Goal: Information Seeking & Learning: Find specific fact

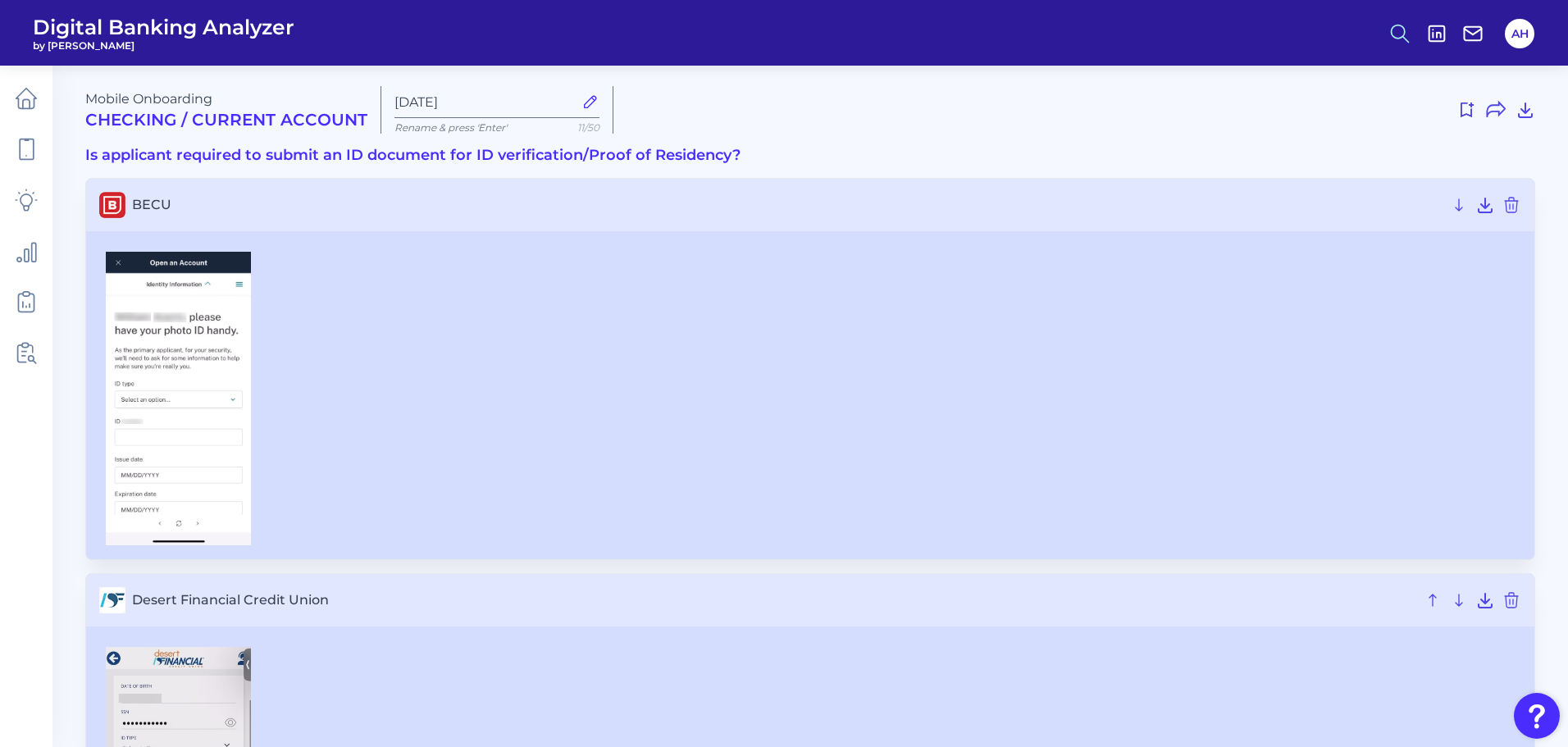
click at [1385, 35] on button at bounding box center [1400, 34] width 38 height 38
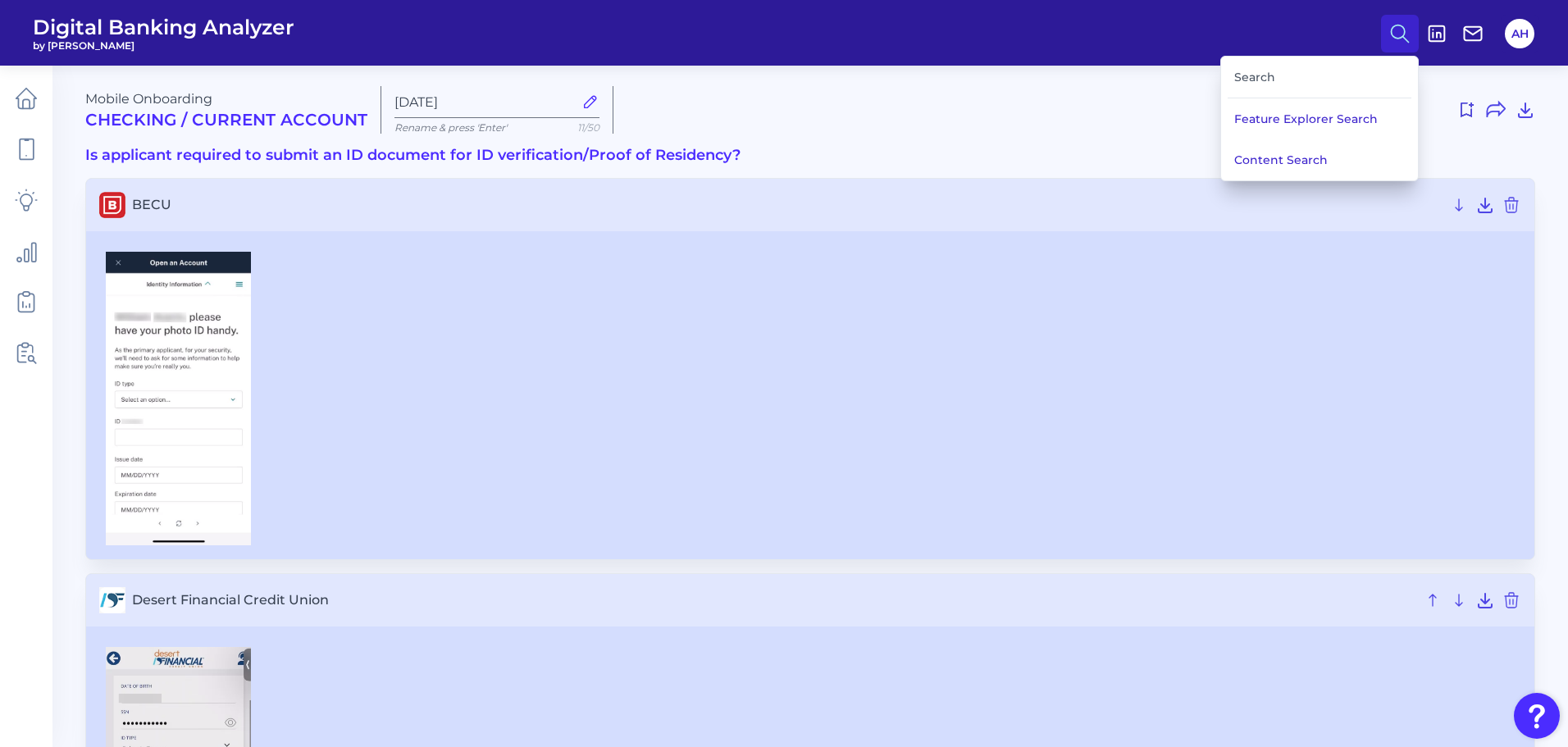
click at [1296, 87] on div "Search" at bounding box center [1319, 78] width 184 height 42
click at [1273, 74] on div "Search" at bounding box center [1319, 78] width 184 height 42
click at [1267, 74] on div "Search" at bounding box center [1319, 78] width 184 height 42
click at [29, 92] on icon at bounding box center [26, 99] width 21 height 21
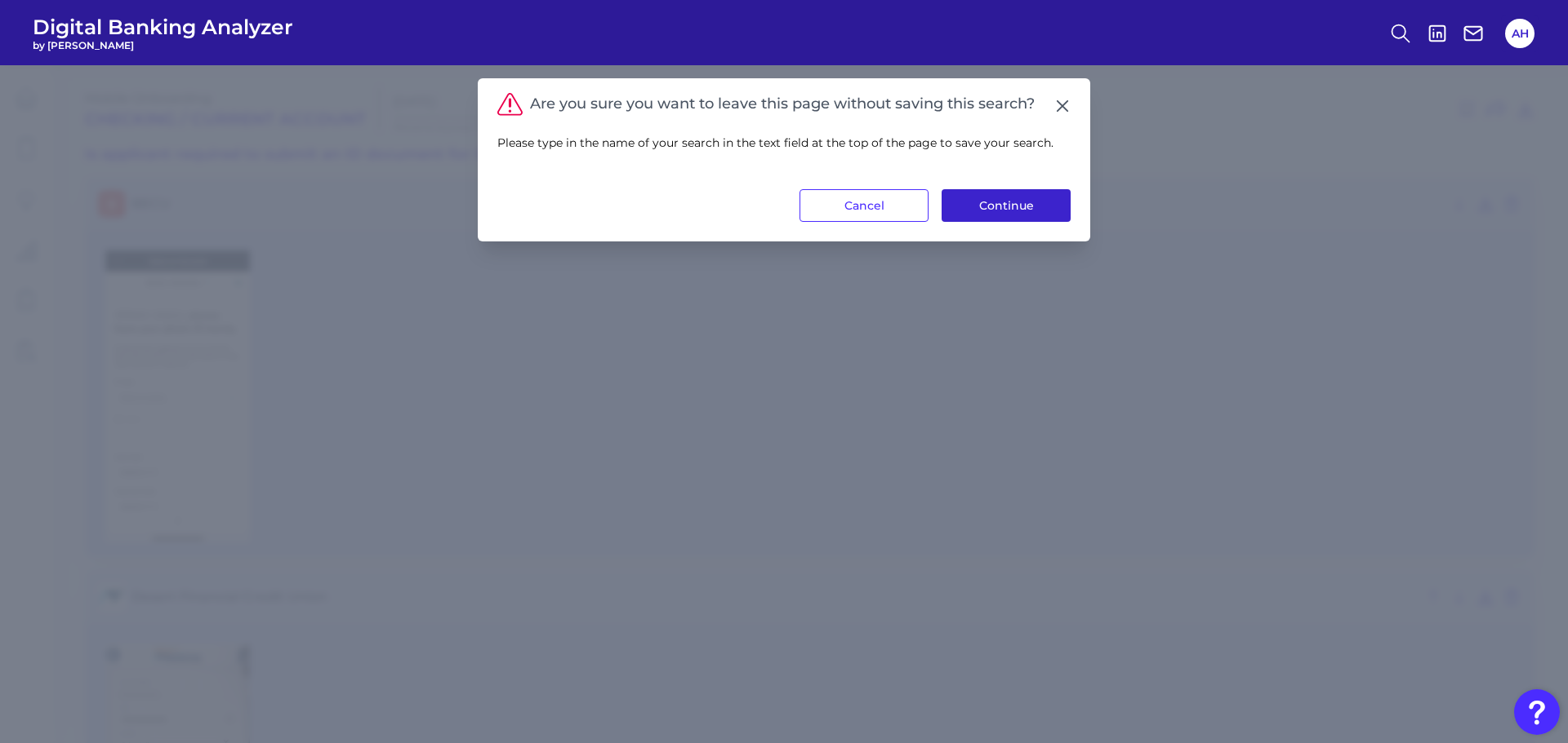
click at [1008, 200] on button "Continue" at bounding box center [1005, 205] width 129 height 33
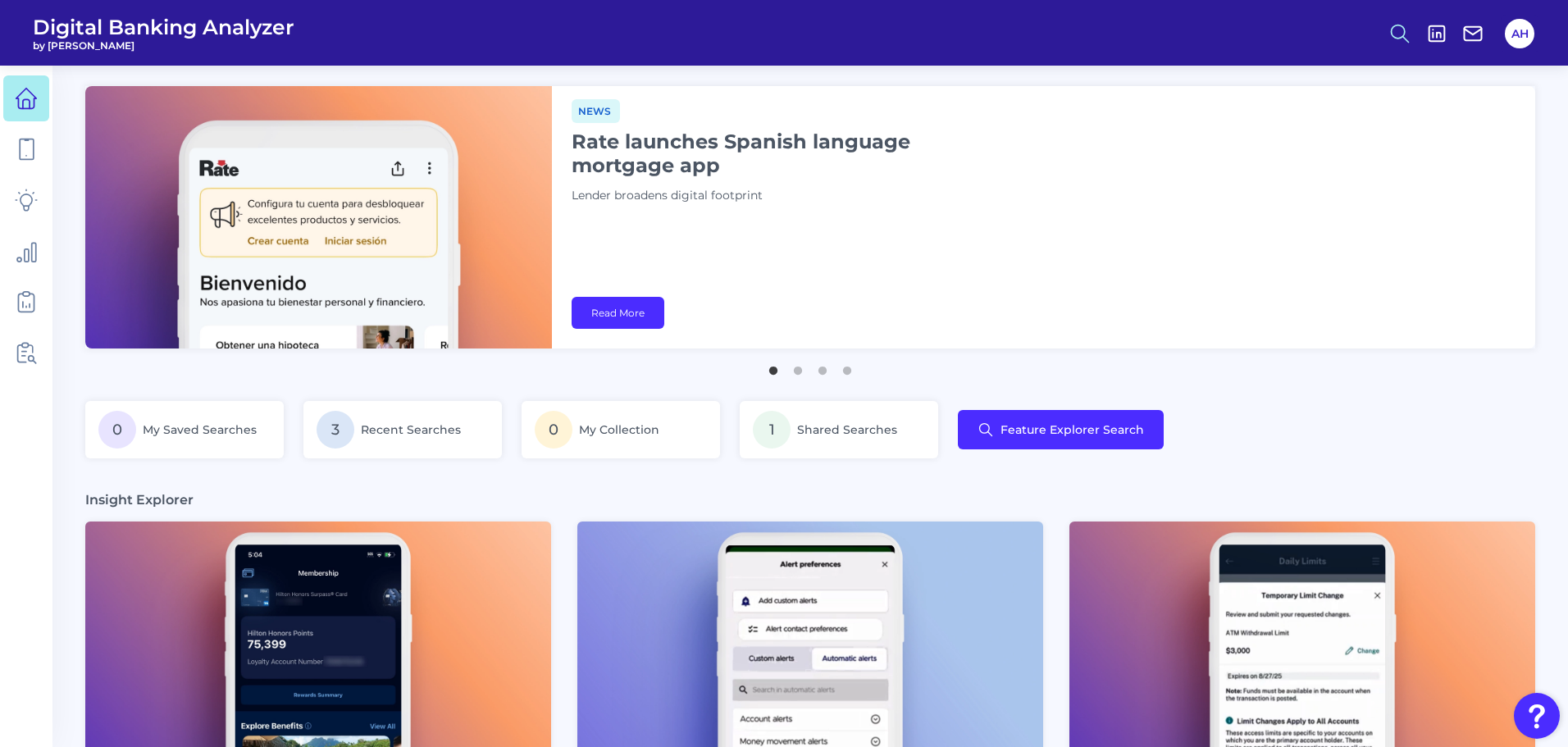
click at [1390, 31] on icon at bounding box center [1400, 33] width 23 height 23
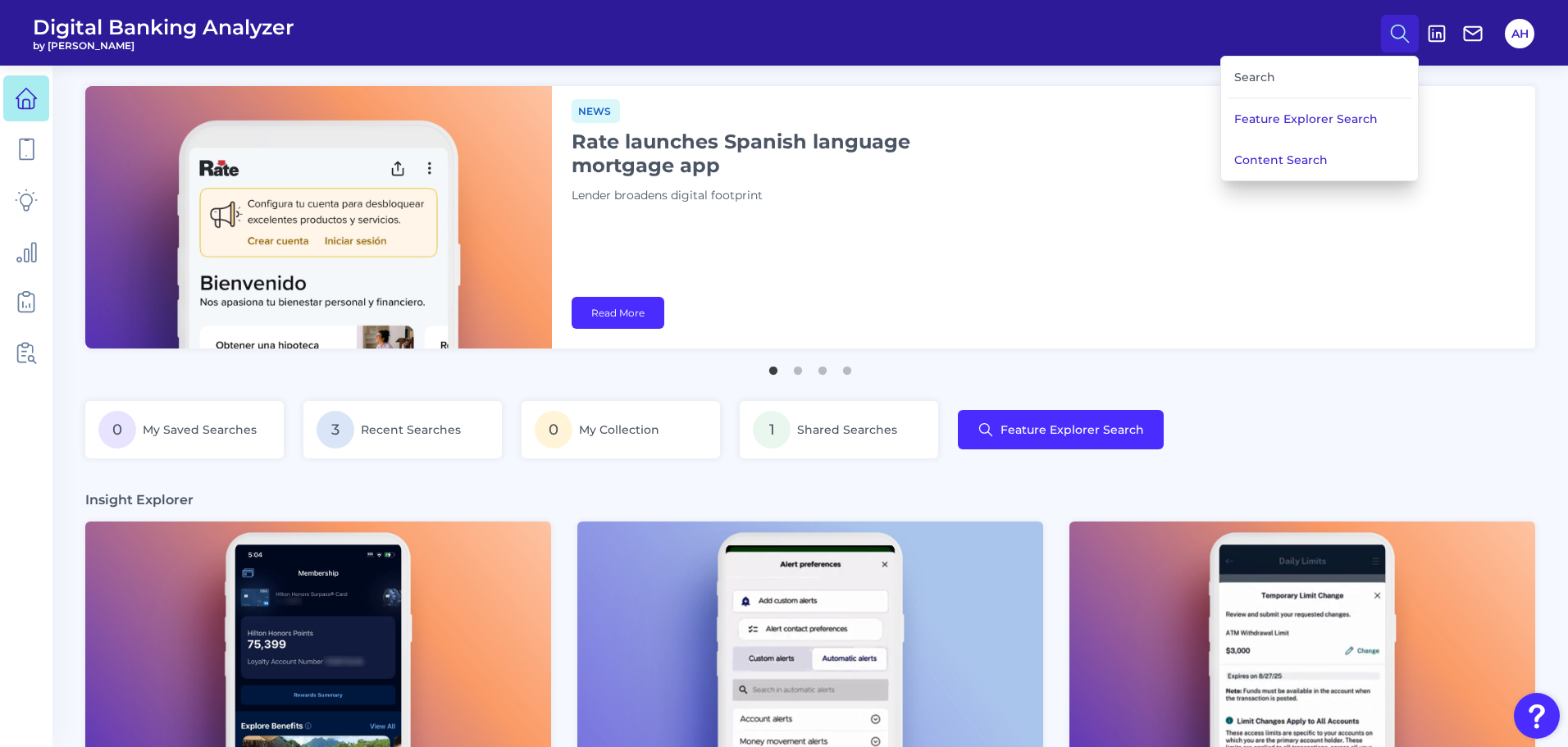
click at [1260, 89] on div "Search" at bounding box center [1319, 78] width 184 height 42
click at [1256, 81] on div "Search" at bounding box center [1319, 78] width 184 height 42
click at [1258, 110] on button "Feature Explorer Search" at bounding box center [1319, 118] width 197 height 41
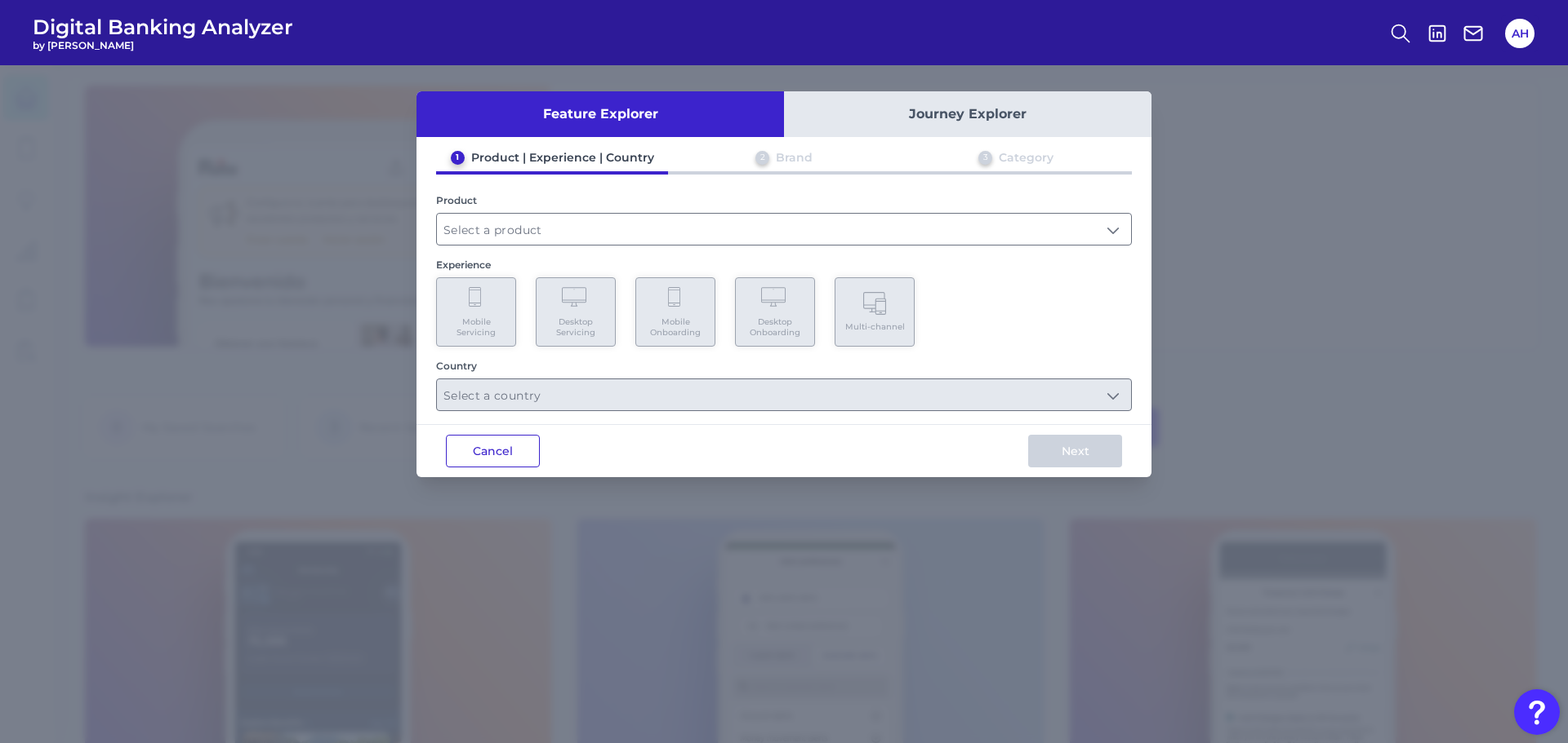
click at [509, 453] on button "Cancel" at bounding box center [493, 451] width 94 height 33
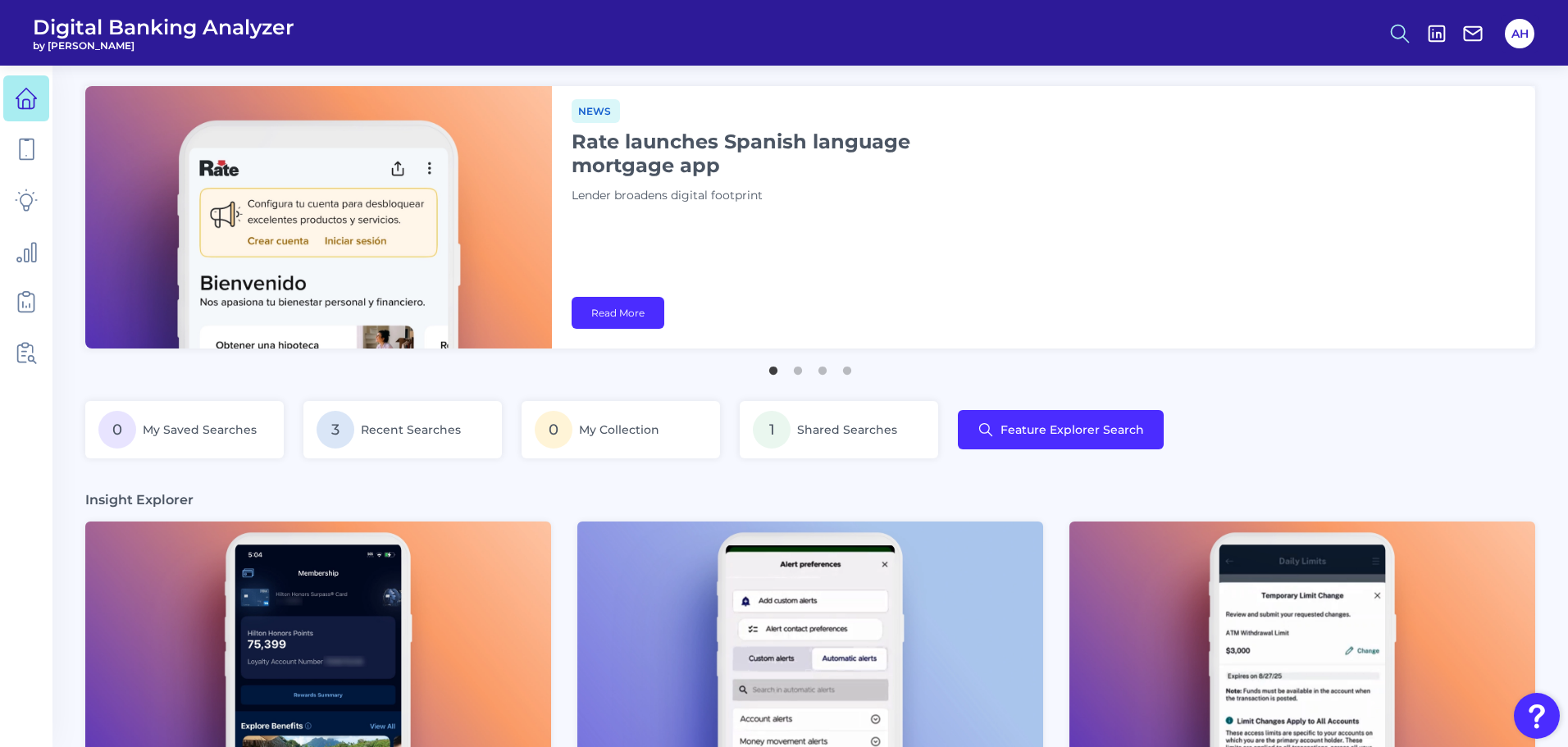
click at [1404, 32] on circle at bounding box center [1398, 31] width 13 height 13
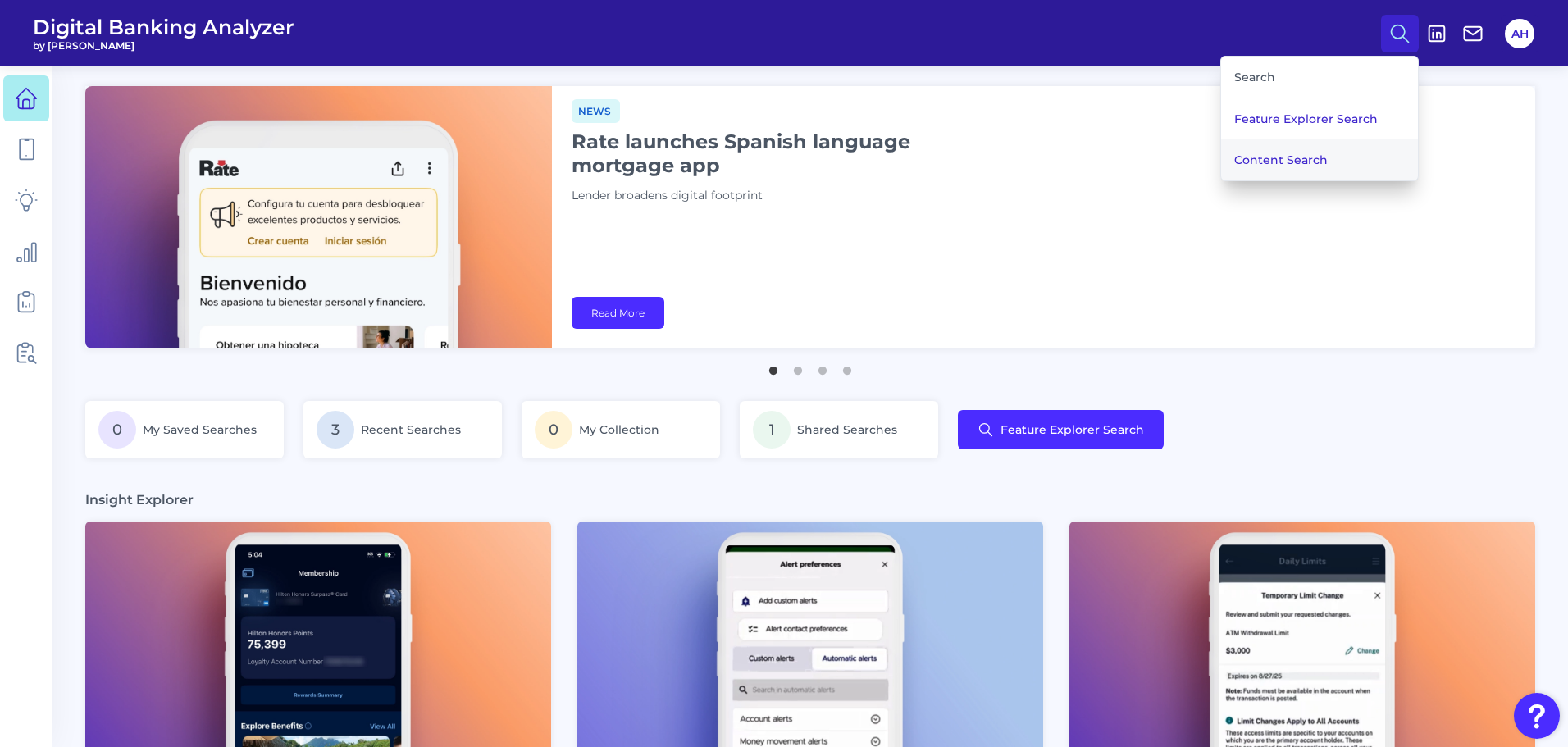
click at [1298, 154] on button "Content Search" at bounding box center [1319, 159] width 197 height 41
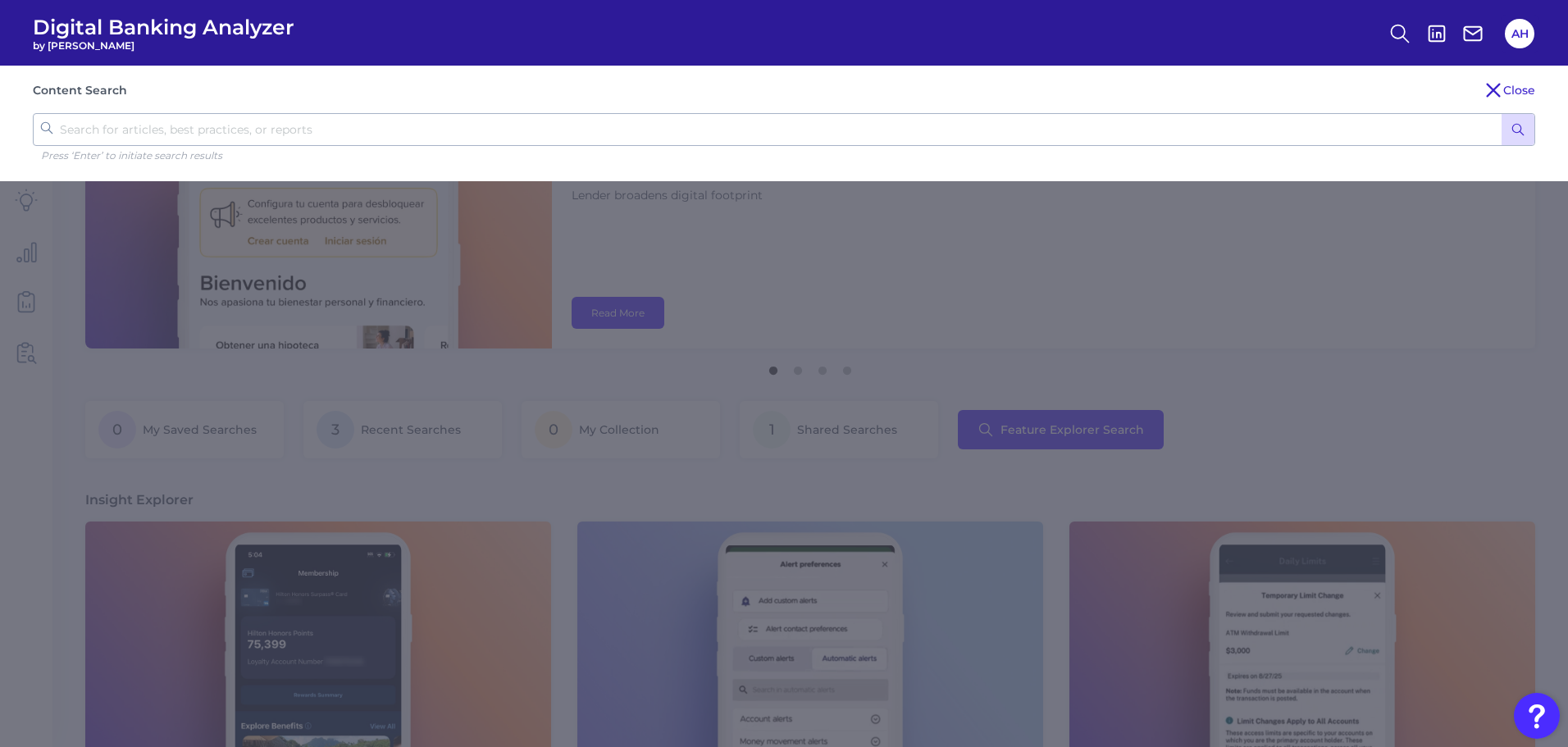
click at [228, 134] on input "text" at bounding box center [784, 130] width 1502 height 33
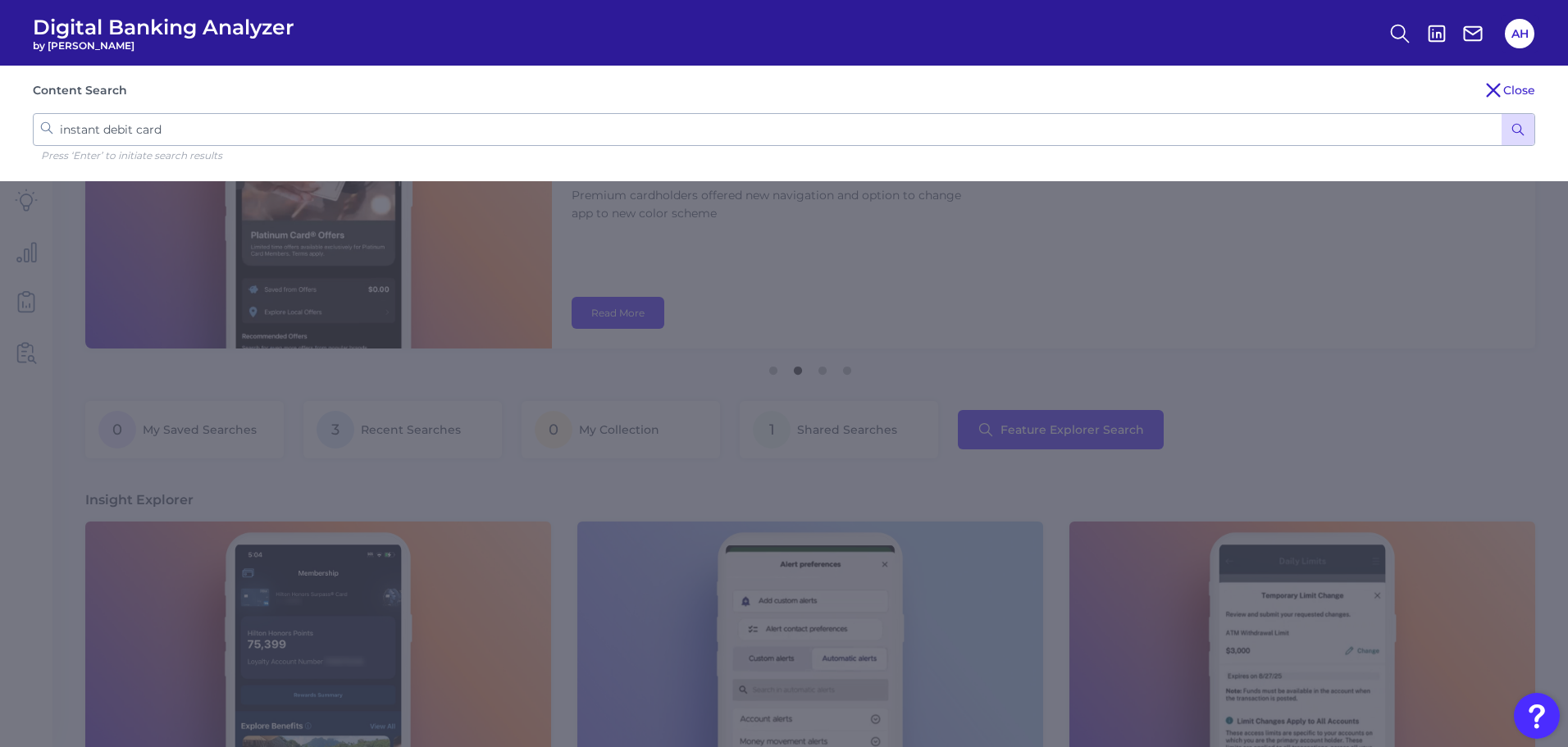
type input "instant debit card"
click at [1502, 114] on button "submit" at bounding box center [1518, 129] width 33 height 31
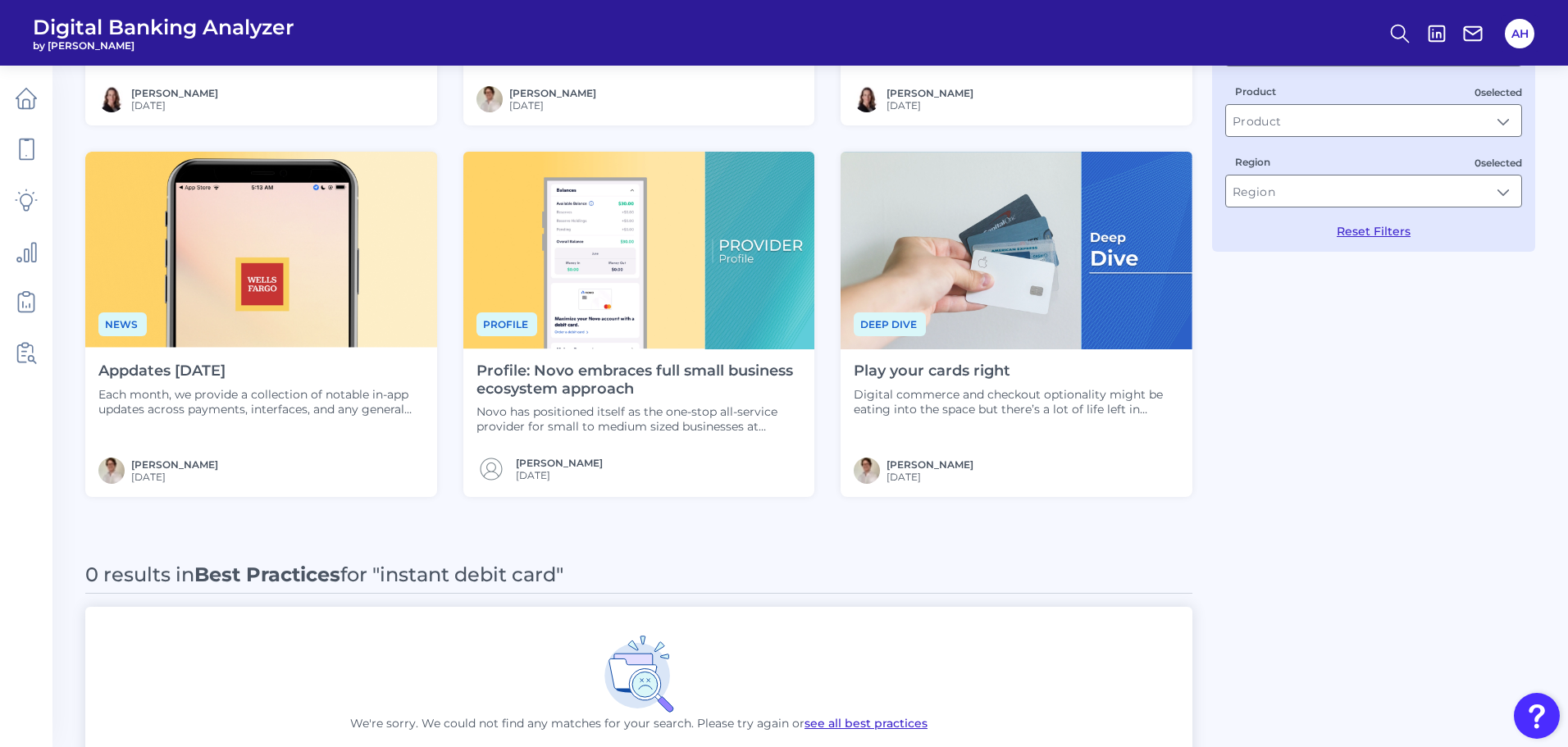
scroll to position [367, 0]
